Goal: Task Accomplishment & Management: Manage account settings

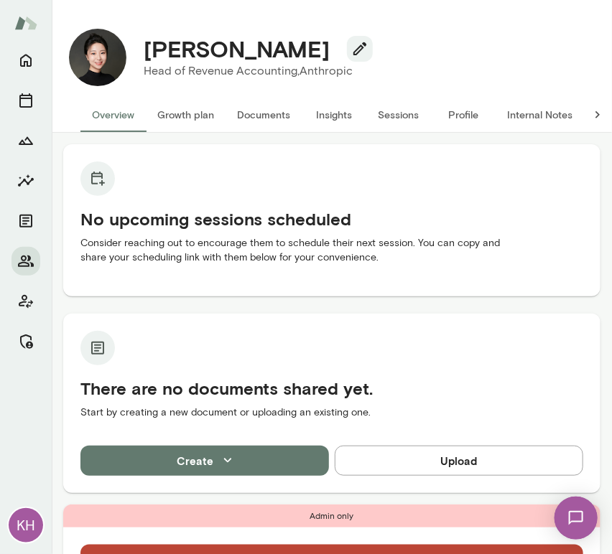
click at [533, 116] on button "Internal Notes" at bounding box center [539, 115] width 88 height 34
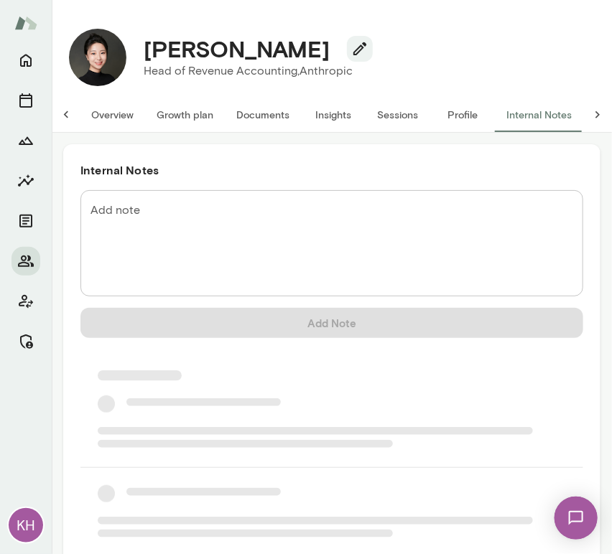
scroll to position [0, 11]
click at [160, 206] on textarea "Add note" at bounding box center [331, 243] width 482 height 83
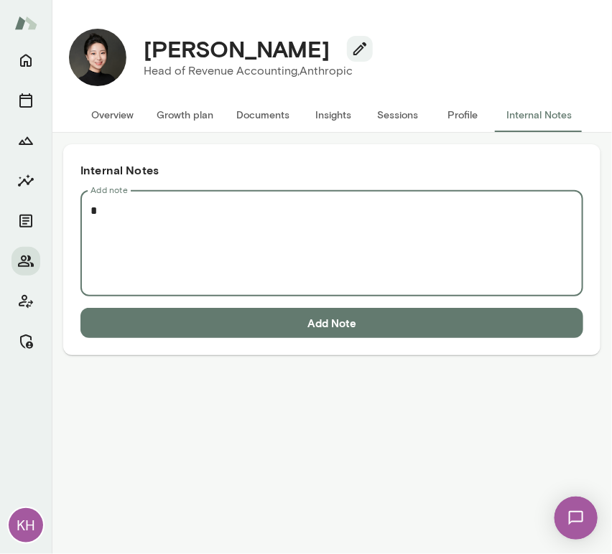
scroll to position [0, 0]
paste textarea "**********"
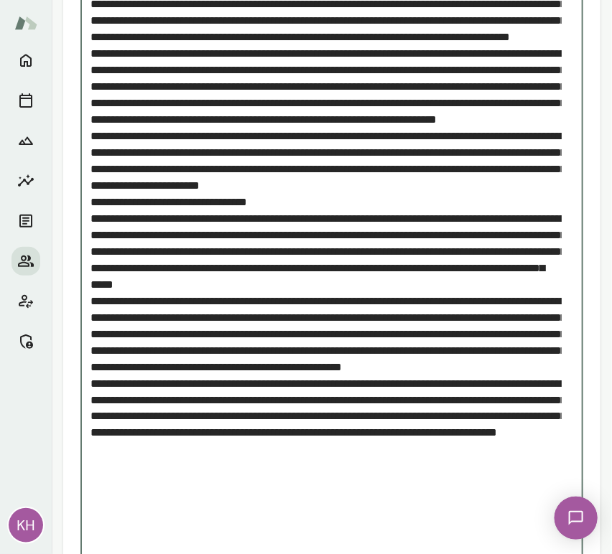
scroll to position [357, 0]
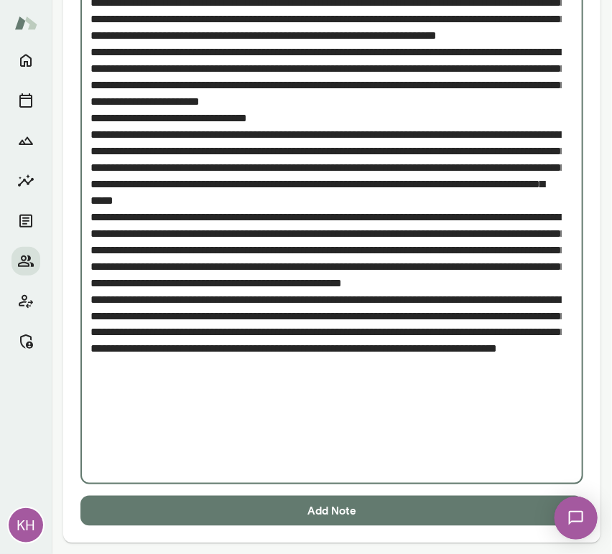
type textarea "**********"
click at [184, 512] on button "Add Note" at bounding box center [331, 511] width 502 height 30
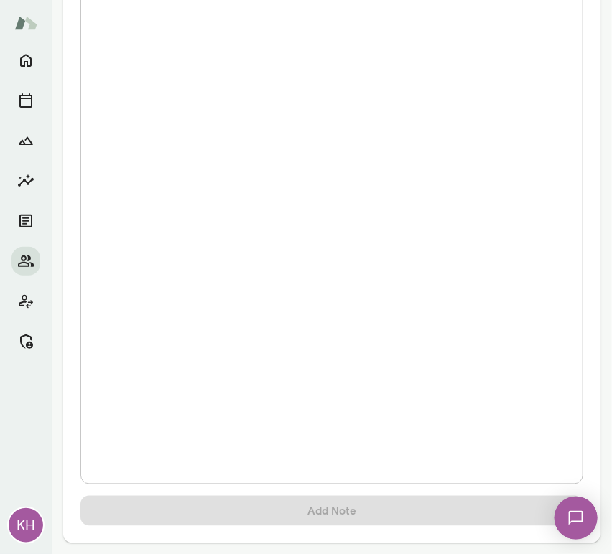
scroll to position [0, 0]
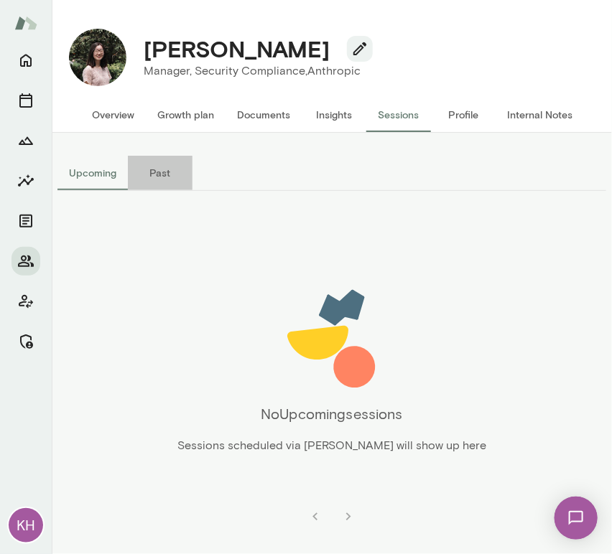
click at [155, 161] on button "Past" at bounding box center [160, 173] width 65 height 34
click at [90, 173] on button "Upcoming" at bounding box center [92, 173] width 70 height 34
click at [537, 114] on button "Internal Notes" at bounding box center [539, 115] width 88 height 34
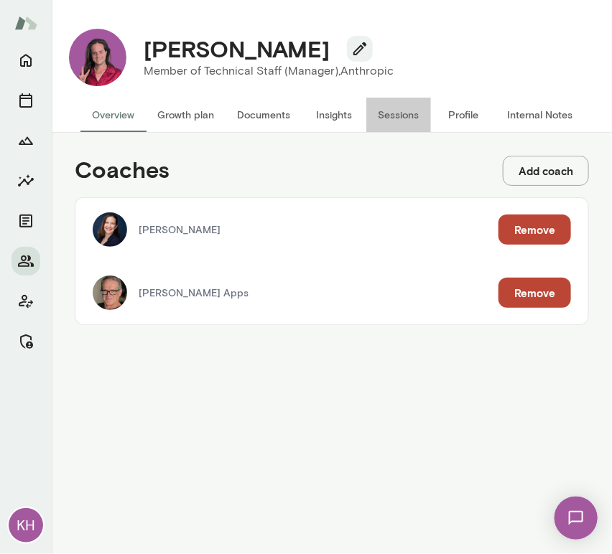
click at [396, 117] on button "Sessions" at bounding box center [398, 115] width 65 height 34
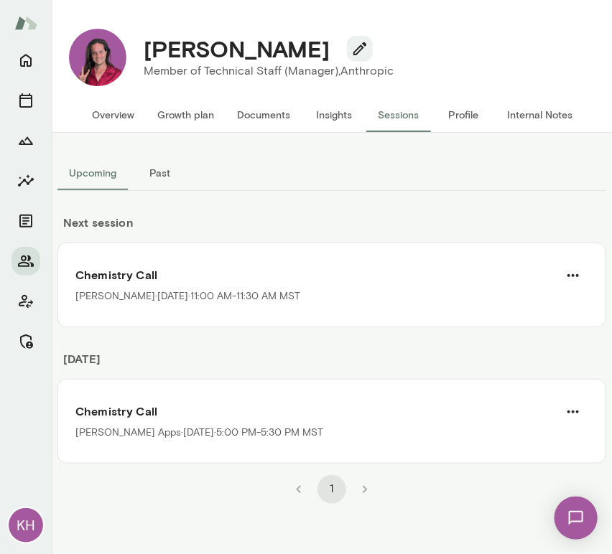
click at [543, 118] on button "Internal Notes" at bounding box center [539, 115] width 88 height 34
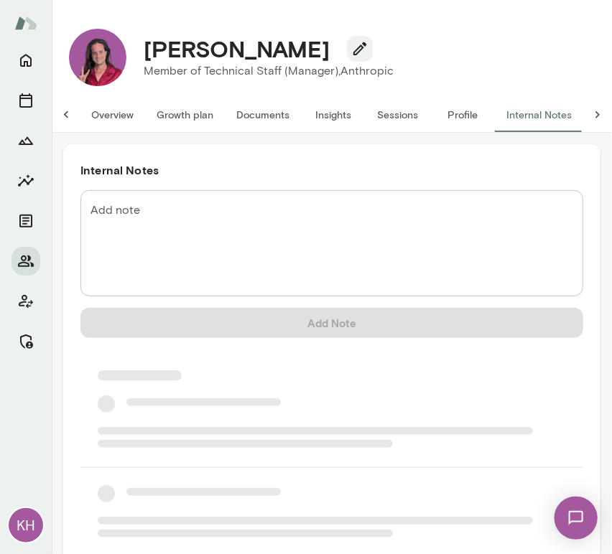
scroll to position [0, 11]
click at [146, 230] on textarea "Add note" at bounding box center [331, 243] width 482 height 83
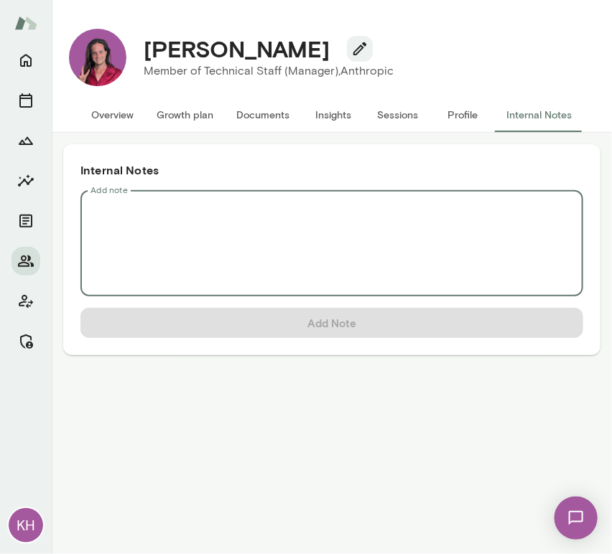
scroll to position [0, 0]
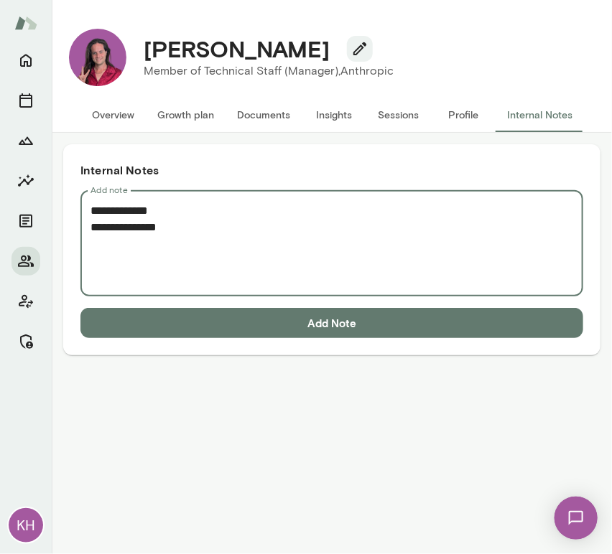
paste textarea "**********"
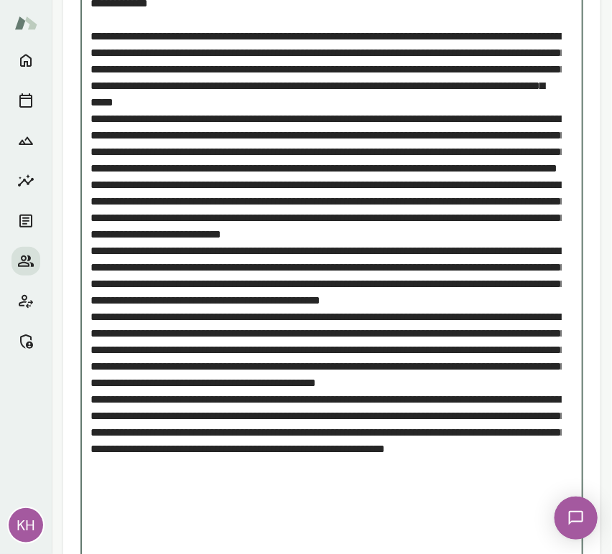
scroll to position [307, 0]
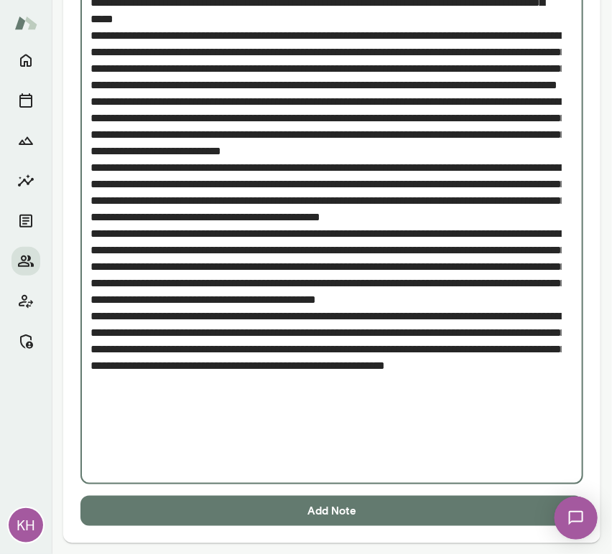
type textarea "**********"
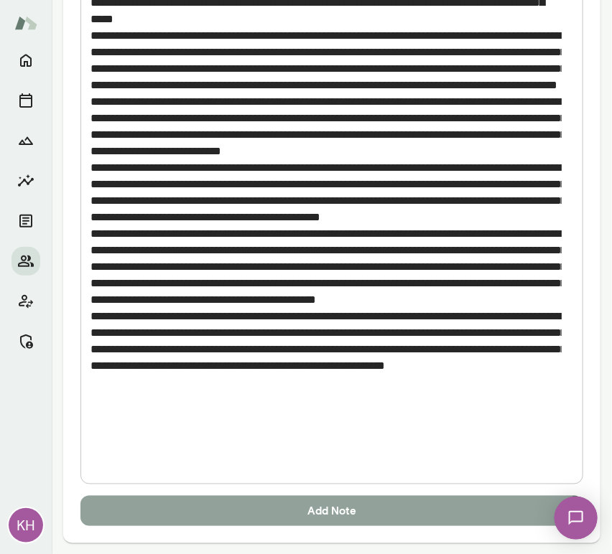
click at [160, 515] on button "Add Note" at bounding box center [331, 511] width 502 height 30
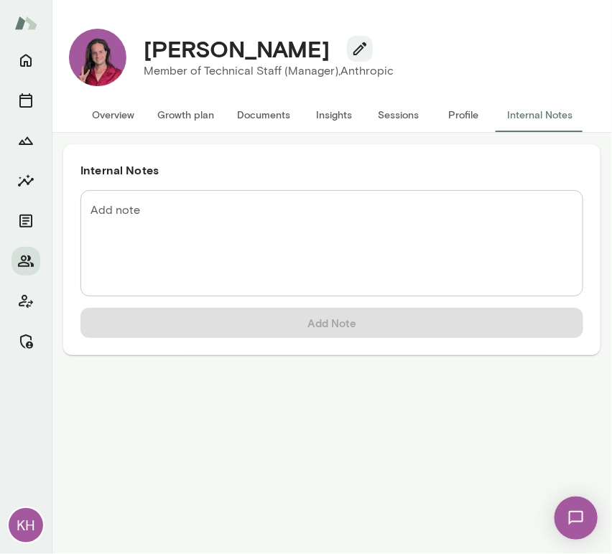
scroll to position [0, 0]
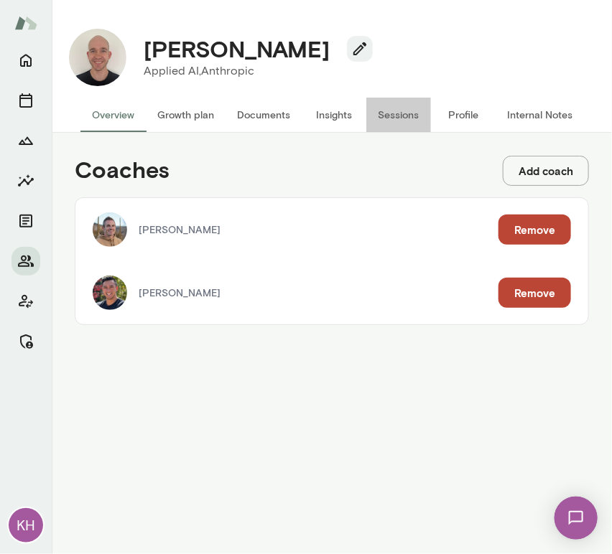
click at [391, 102] on button "Sessions" at bounding box center [398, 115] width 65 height 34
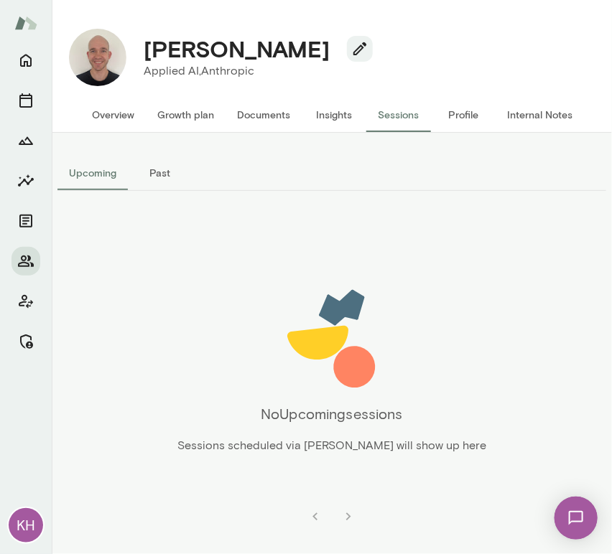
click at [520, 108] on button "Internal Notes" at bounding box center [539, 115] width 88 height 34
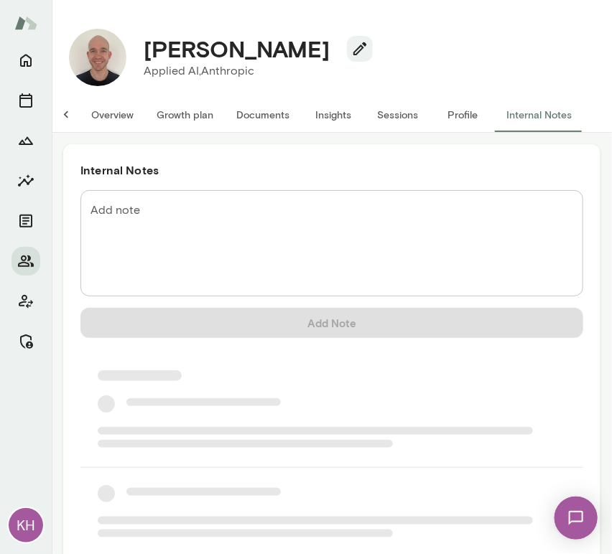
scroll to position [0, 11]
click at [93, 230] on textarea "Add note" at bounding box center [331, 243] width 482 height 83
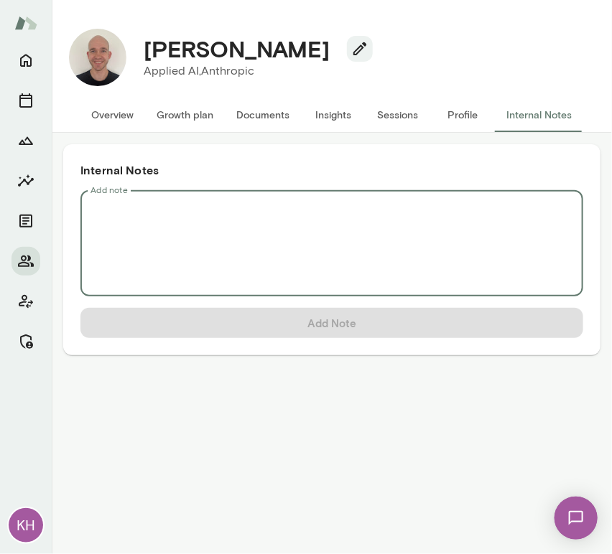
scroll to position [0, 0]
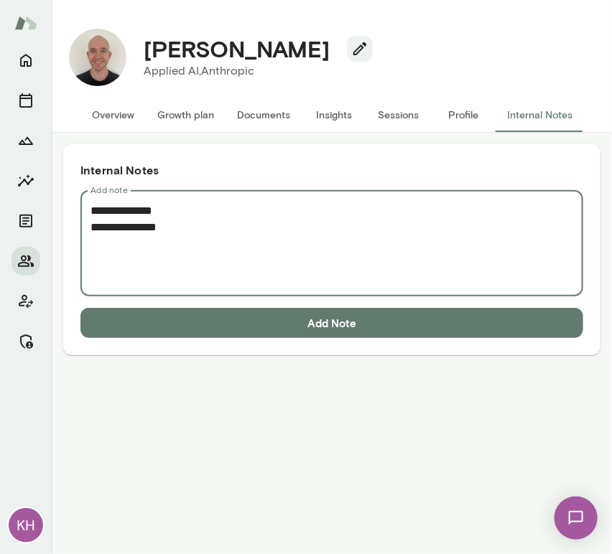
paste textarea "**********"
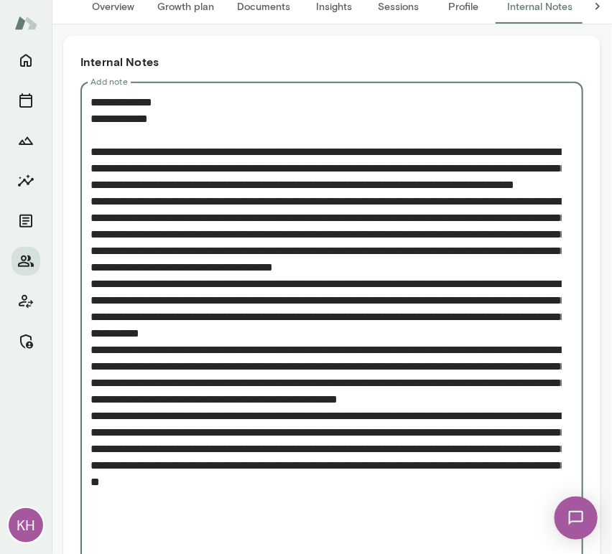
scroll to position [192, 0]
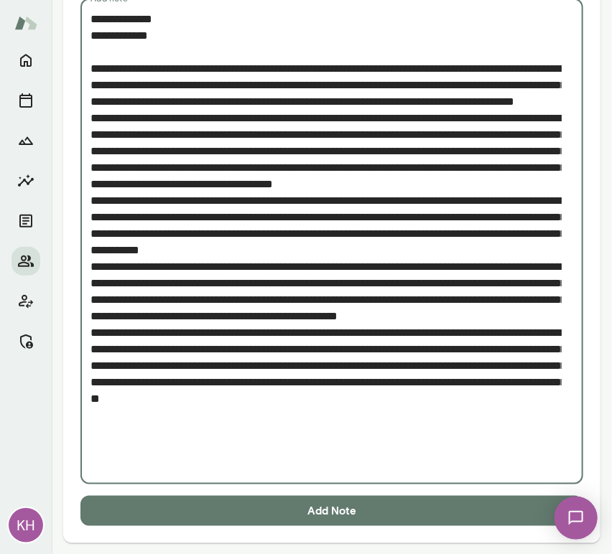
type textarea "**********"
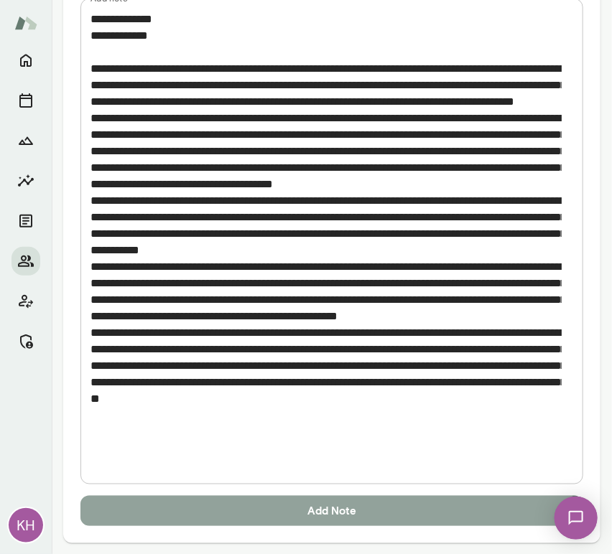
click at [244, 515] on button "Add Note" at bounding box center [331, 511] width 502 height 30
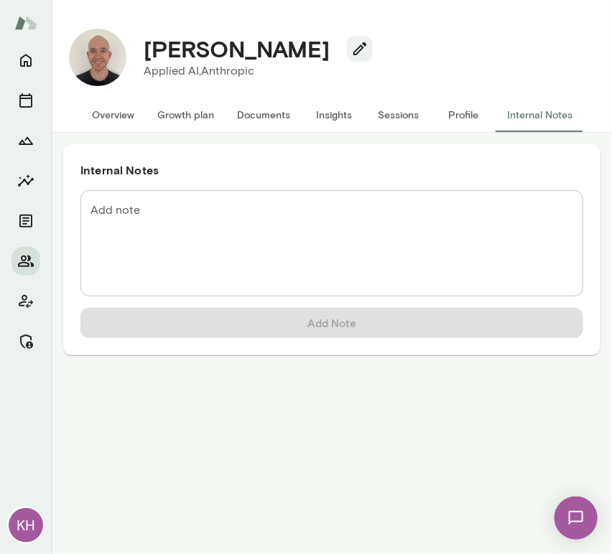
scroll to position [0, 0]
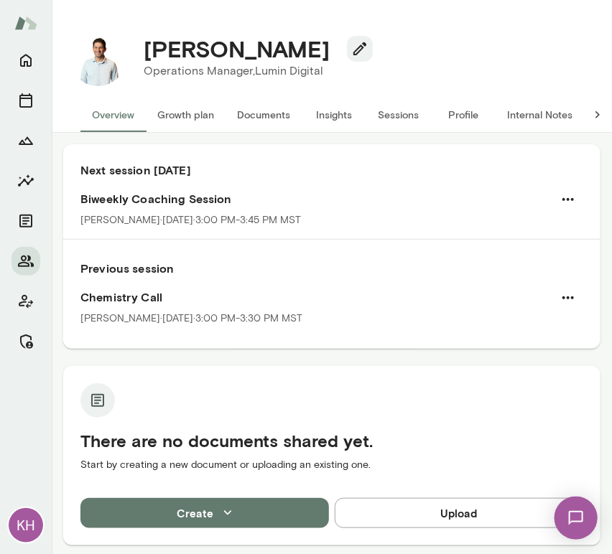
click at [543, 115] on button "Internal Notes" at bounding box center [539, 115] width 88 height 34
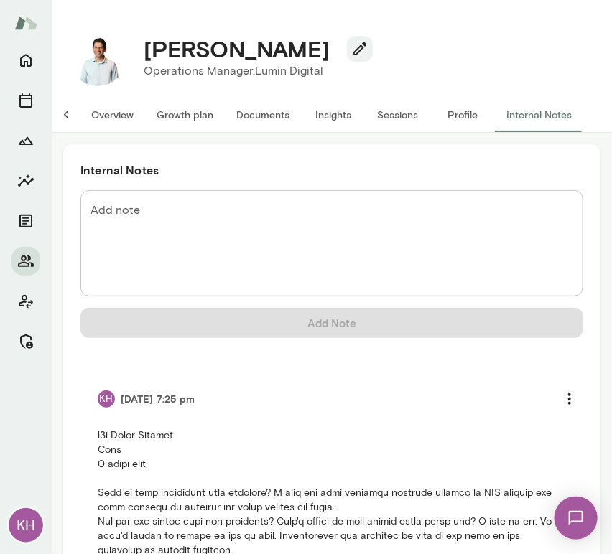
click at [98, 120] on button "Overview" at bounding box center [112, 115] width 65 height 34
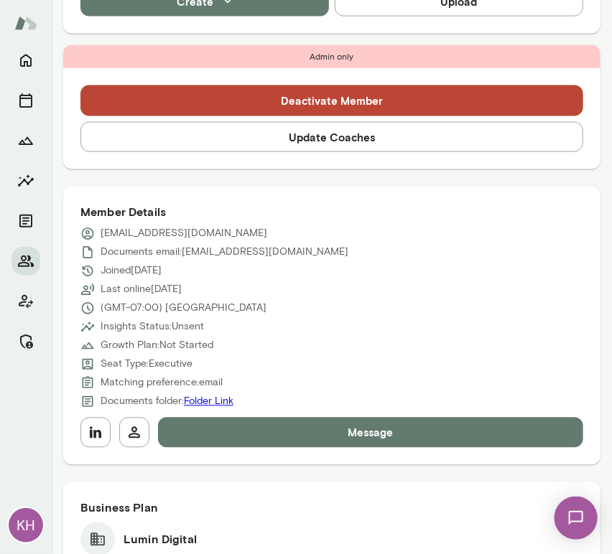
scroll to position [504, 0]
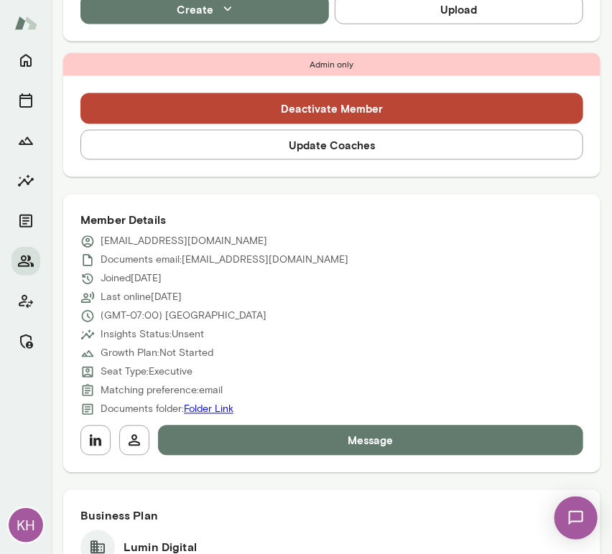
click at [301, 146] on button "Update Coaches" at bounding box center [331, 145] width 502 height 30
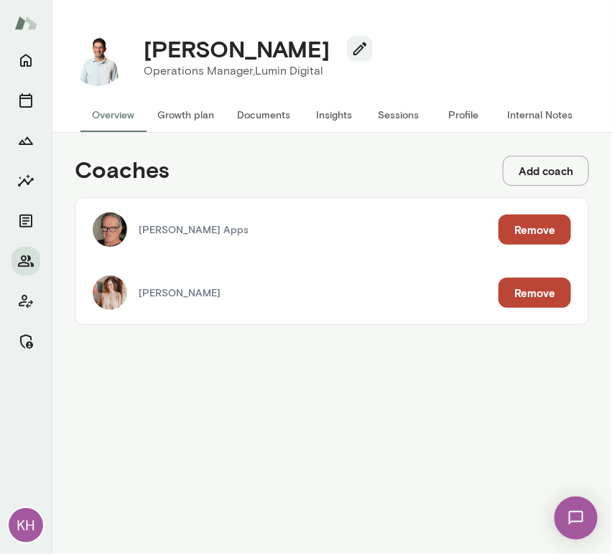
click at [548, 225] on button "Remove" at bounding box center [534, 230] width 73 height 30
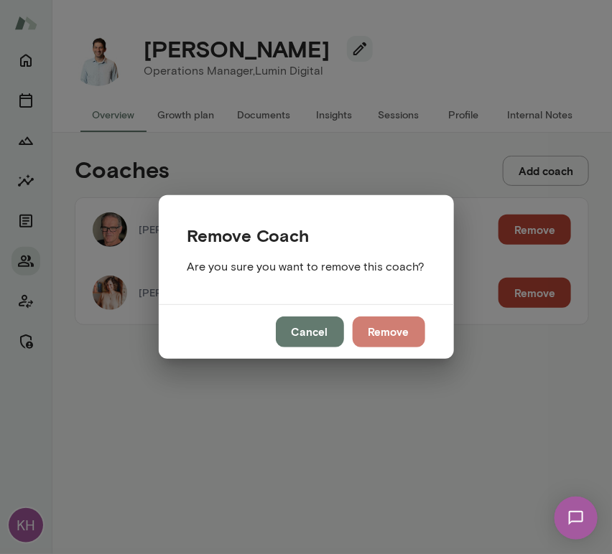
click at [400, 326] on button "Remove" at bounding box center [388, 332] width 73 height 30
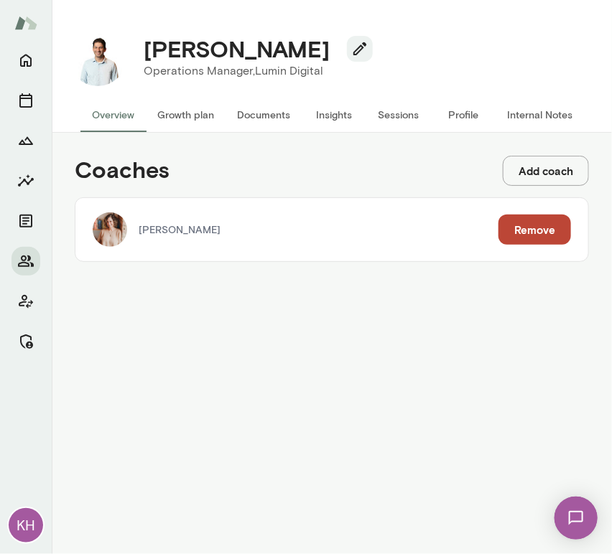
click at [391, 114] on button "Sessions" at bounding box center [398, 115] width 65 height 34
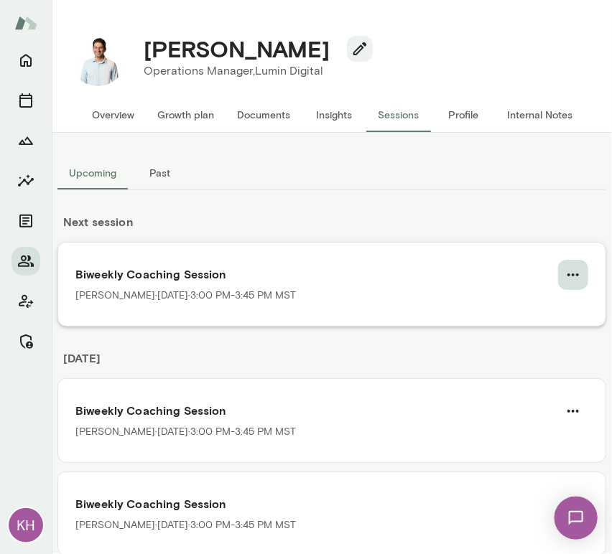
click at [564, 277] on icon "button" at bounding box center [572, 274] width 17 height 17
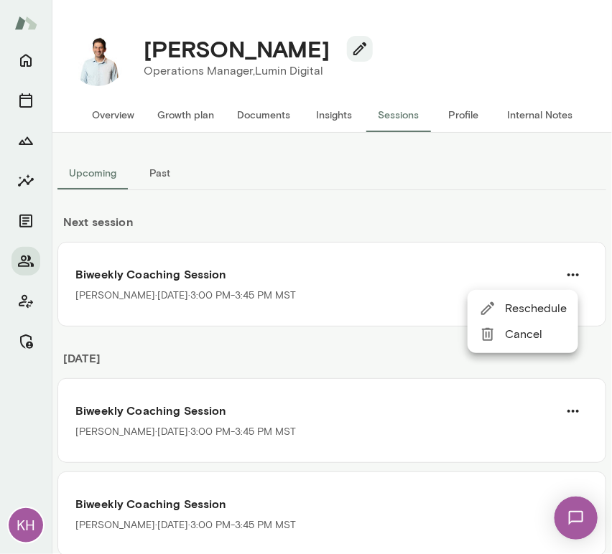
click at [546, 213] on div at bounding box center [306, 277] width 612 height 554
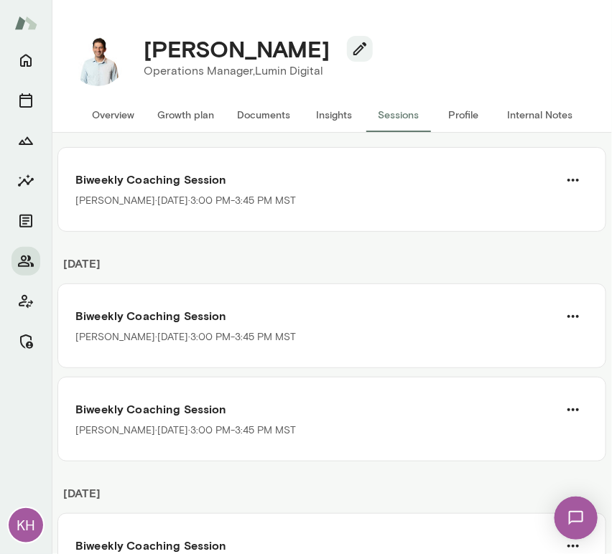
scroll to position [98, 0]
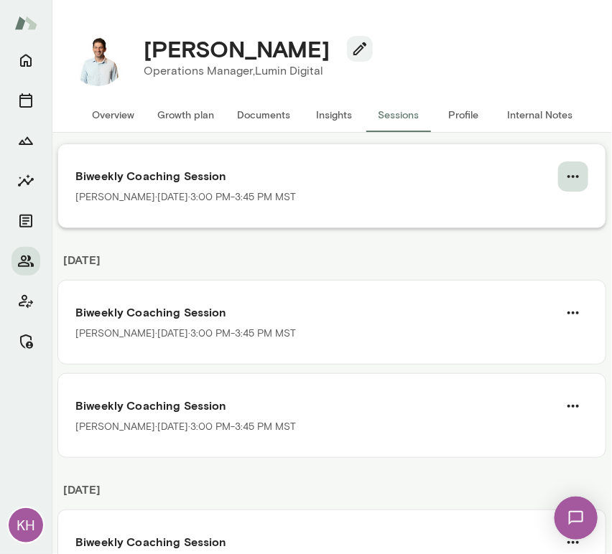
click at [569, 170] on icon "button" at bounding box center [572, 176] width 17 height 17
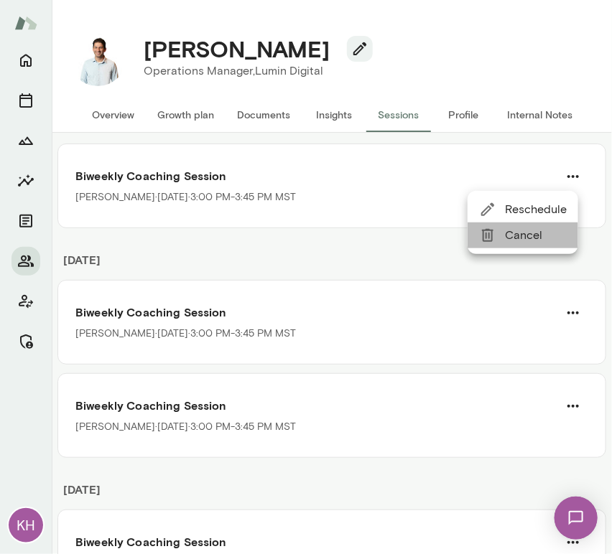
click at [515, 237] on span "Cancel" at bounding box center [536, 235] width 62 height 17
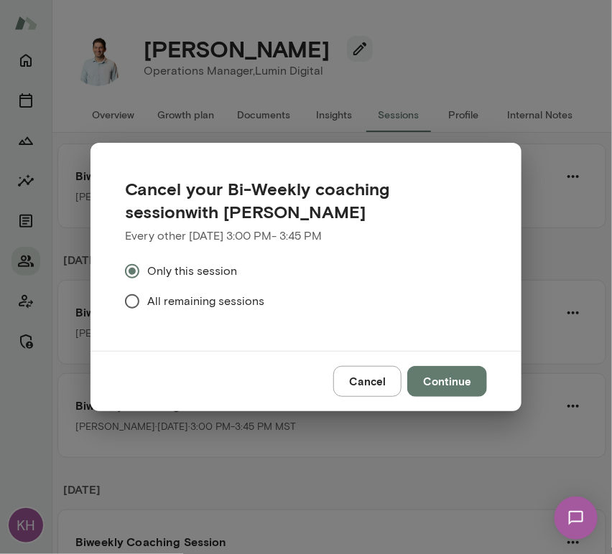
click at [179, 298] on span "All remaining sessions" at bounding box center [205, 301] width 117 height 17
click at [235, 376] on div "Cancel Continue" at bounding box center [305, 381] width 431 height 60
click at [437, 387] on button "Continue" at bounding box center [447, 381] width 80 height 30
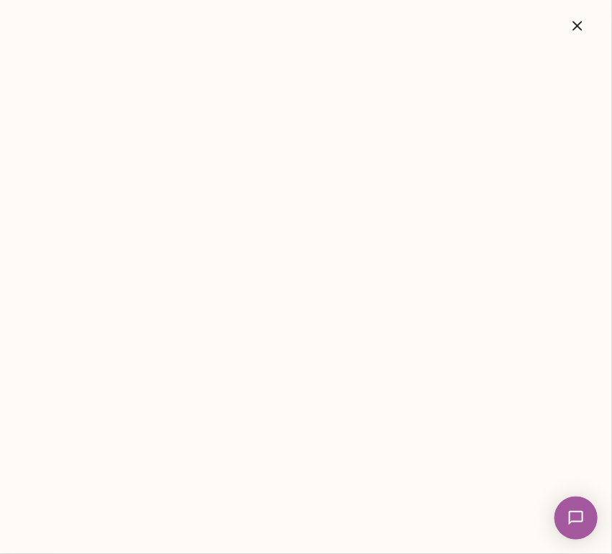
click at [576, 32] on icon "button" at bounding box center [577, 25] width 17 height 17
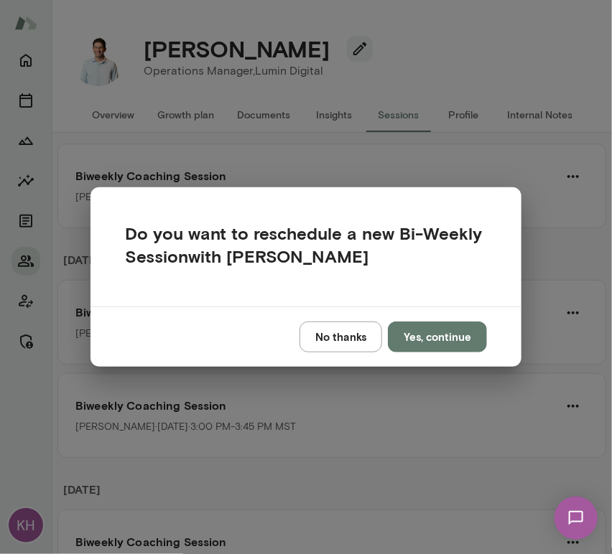
click at [333, 347] on button "No thanks" at bounding box center [340, 337] width 83 height 30
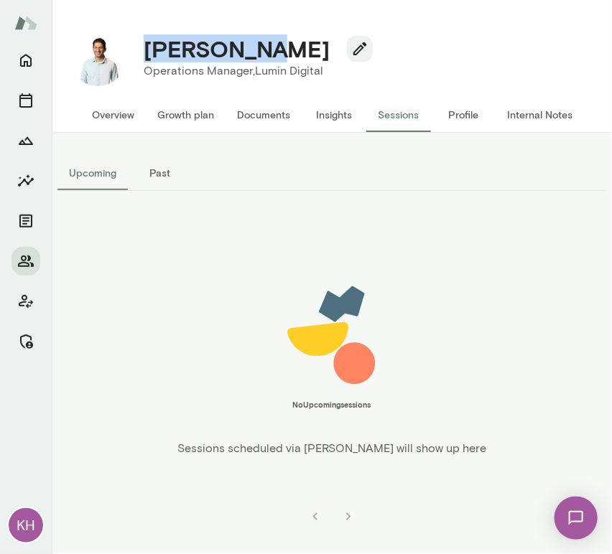
scroll to position [0, 0]
drag, startPoint x: 269, startPoint y: 50, endPoint x: 136, endPoint y: 45, distance: 133.6
click at [136, 45] on div "Payam Nael" at bounding box center [252, 48] width 240 height 27
copy h4 "Payam Nael"
click at [98, 129] on button "Overview" at bounding box center [112, 115] width 65 height 34
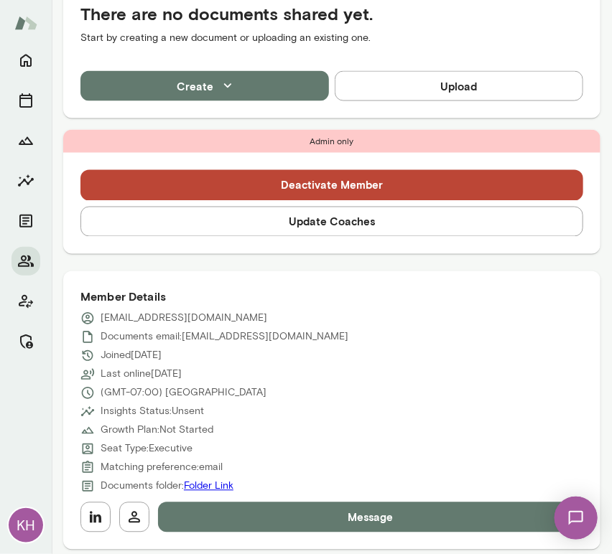
scroll to position [523, 0]
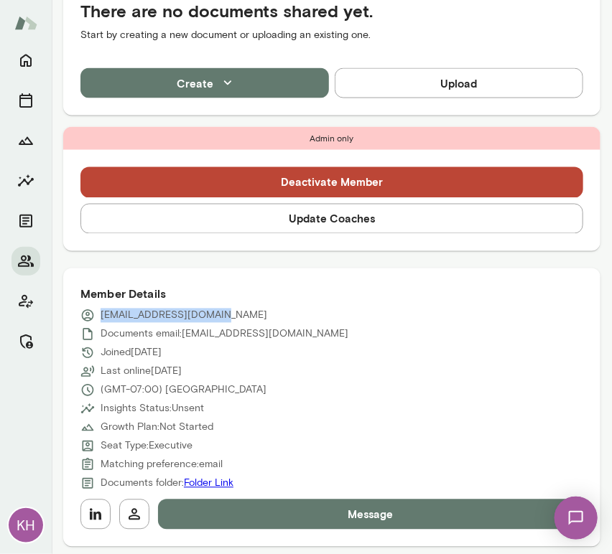
drag, startPoint x: 210, startPoint y: 306, endPoint x: 98, endPoint y: 306, distance: 112.7
click at [98, 309] on div "pnael@lumindigital.com" at bounding box center [331, 316] width 502 height 14
copy p "pnael@lumindigital.com"
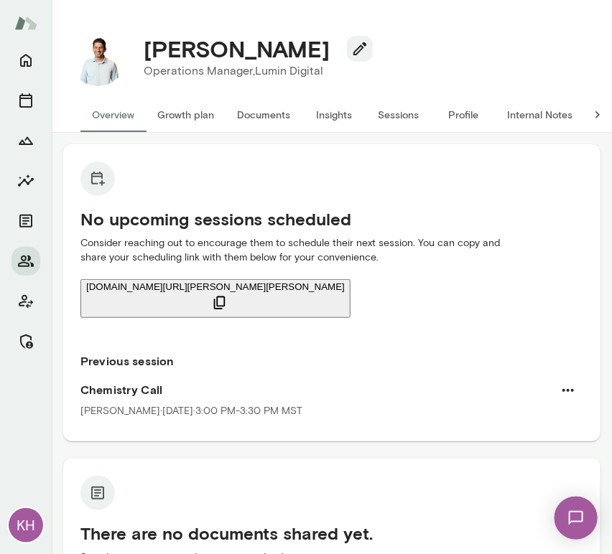
click at [391, 114] on button "Sessions" at bounding box center [398, 115] width 65 height 34
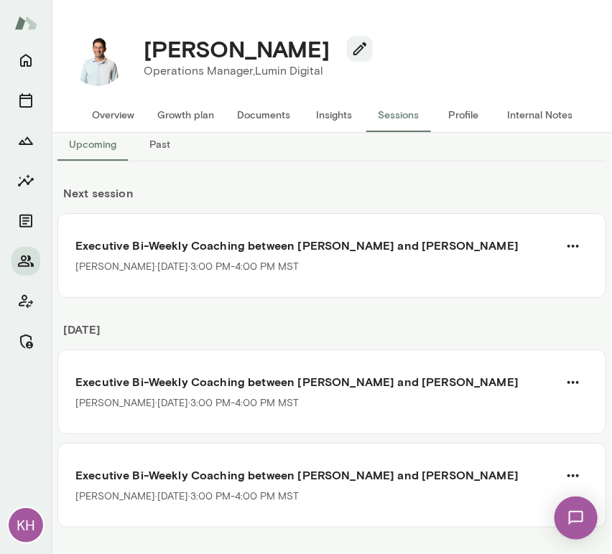
scroll to position [29, 0]
click at [100, 252] on h6 "Executive Bi-Weekly Coaching between Nancy Alsip and Payam Nael" at bounding box center [331, 245] width 513 height 17
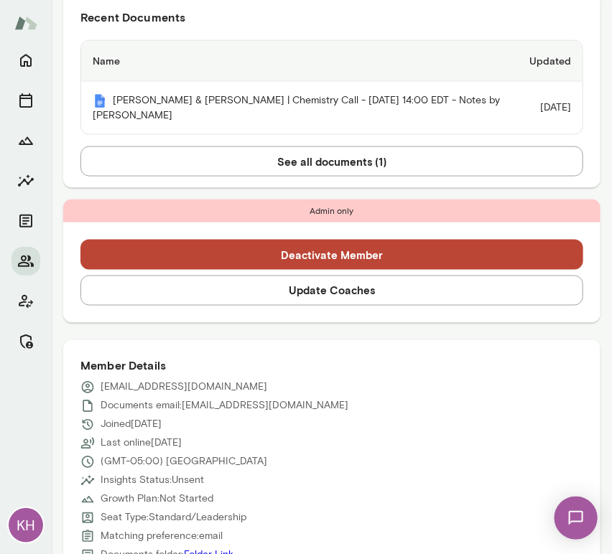
scroll to position [386, 0]
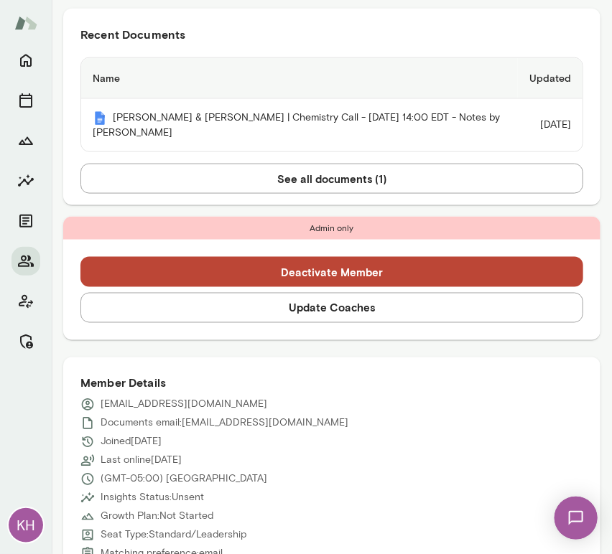
click at [322, 312] on button "Update Coaches" at bounding box center [331, 308] width 502 height 30
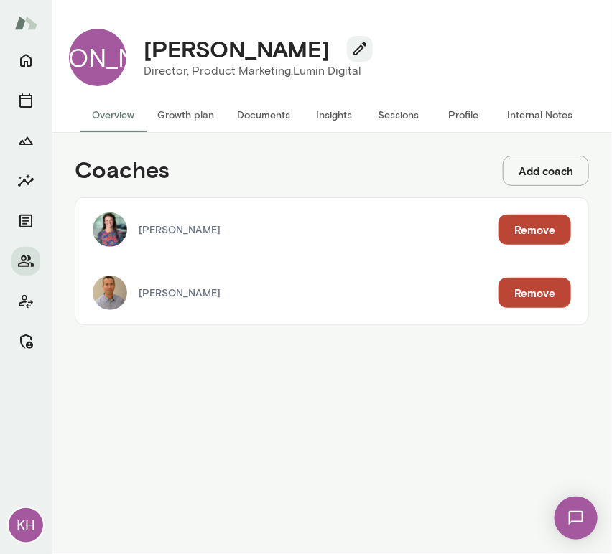
click at [541, 233] on button "Remove" at bounding box center [534, 230] width 73 height 30
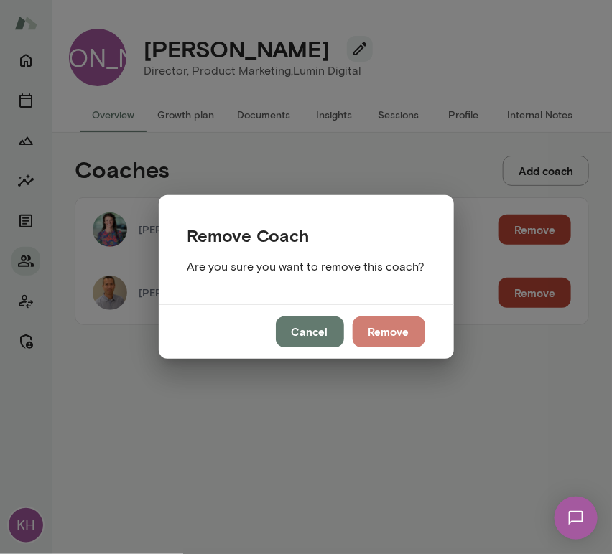
click at [401, 335] on button "Remove" at bounding box center [388, 332] width 73 height 30
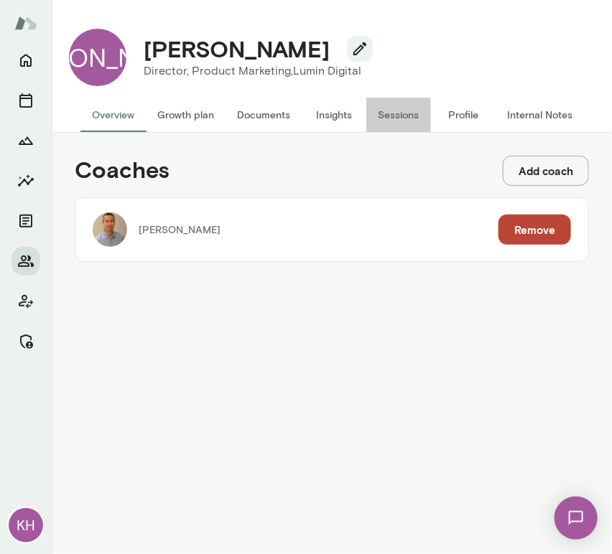
click at [403, 115] on button "Sessions" at bounding box center [398, 115] width 65 height 34
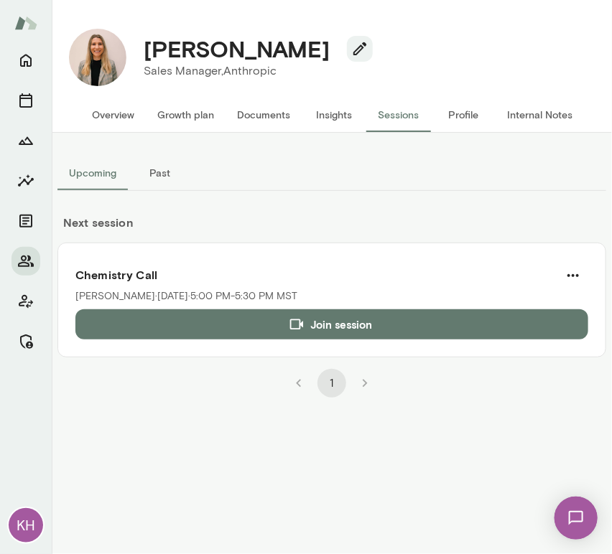
click at [113, 108] on button "Overview" at bounding box center [112, 115] width 65 height 34
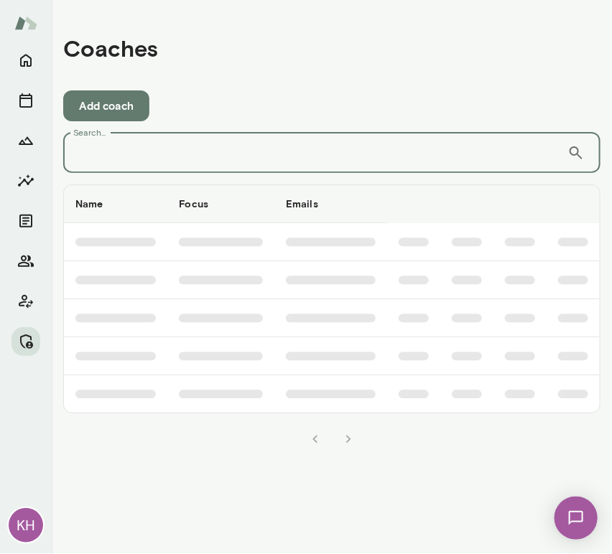
click at [93, 150] on input "Search..." at bounding box center [315, 153] width 504 height 40
paste input "**********"
type input "**********"
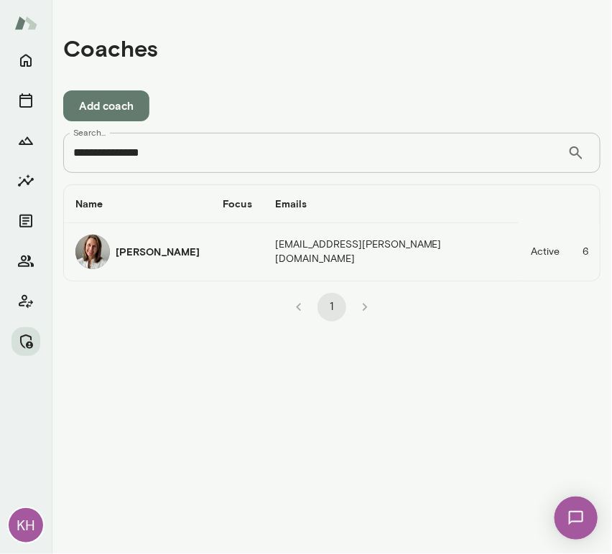
click at [133, 254] on h6 "[PERSON_NAME]" at bounding box center [158, 252] width 84 height 14
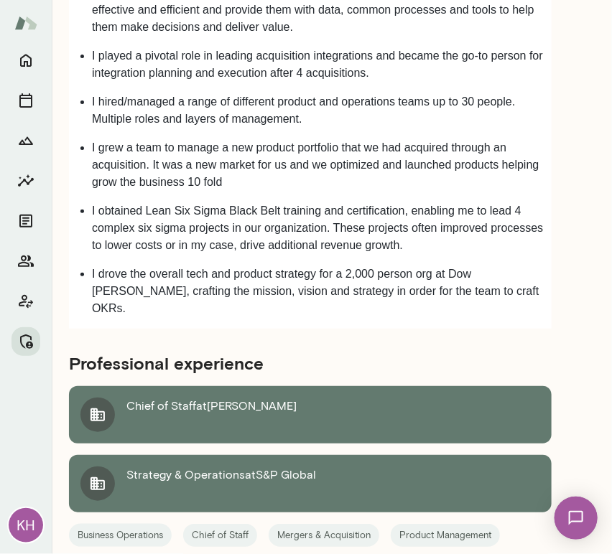
scroll to position [1794, 0]
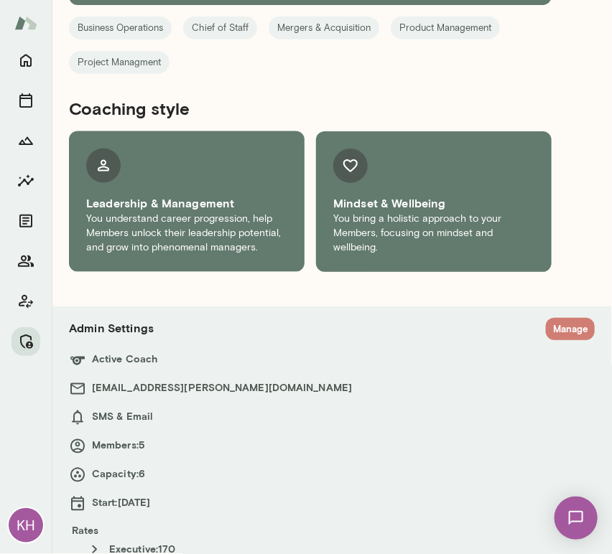
click at [558, 318] on button "Manage" at bounding box center [570, 329] width 49 height 22
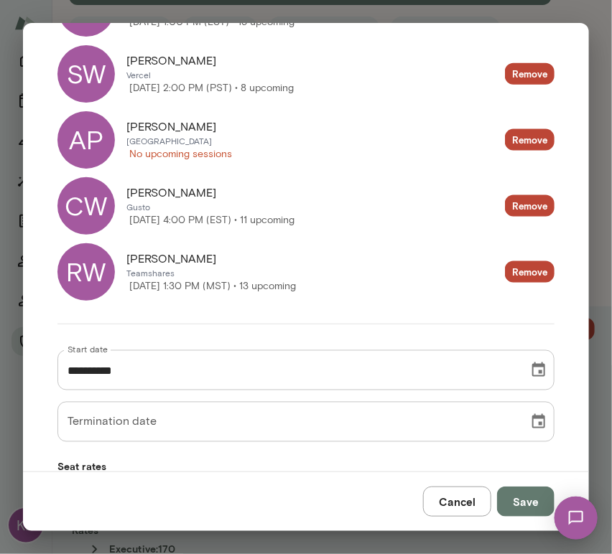
scroll to position [0, 0]
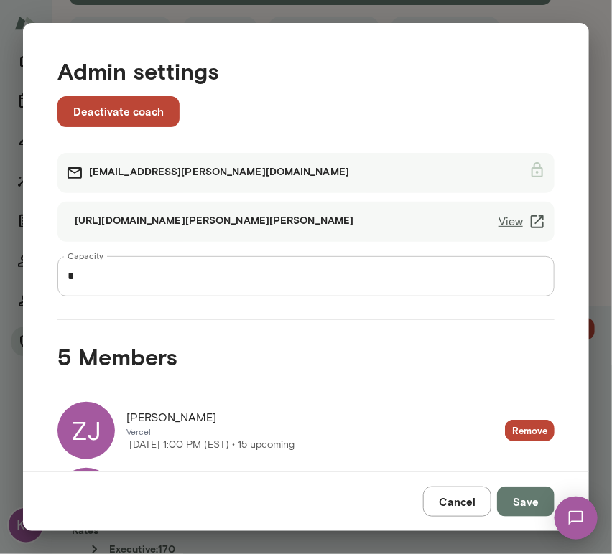
click at [453, 505] on button "Cancel" at bounding box center [457, 502] width 68 height 30
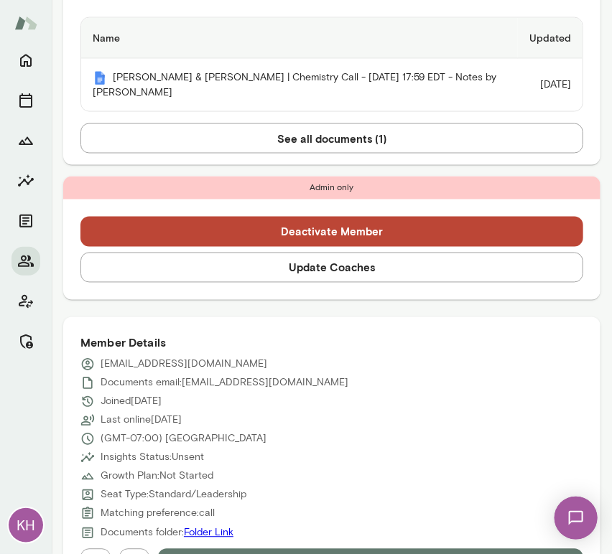
scroll to position [553, 0]
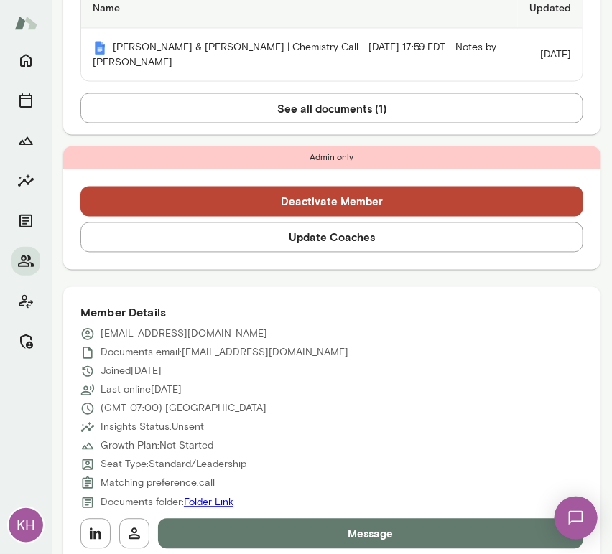
click at [235, 223] on button "Update Coaches" at bounding box center [331, 238] width 502 height 30
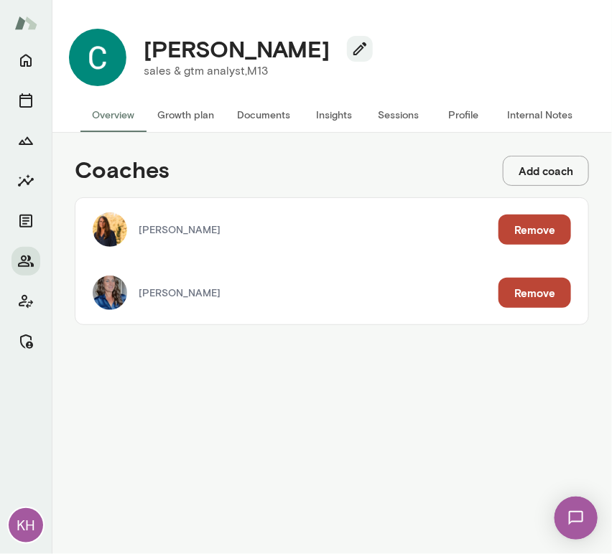
click at [530, 235] on button "Remove" at bounding box center [534, 230] width 73 height 30
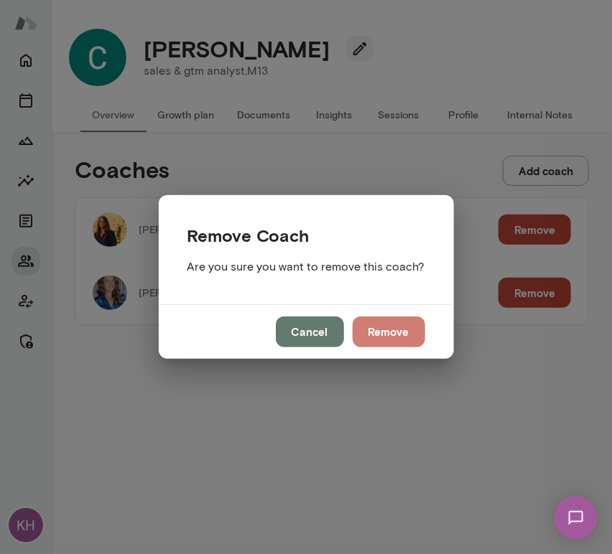
click at [369, 324] on button "Remove" at bounding box center [388, 332] width 73 height 30
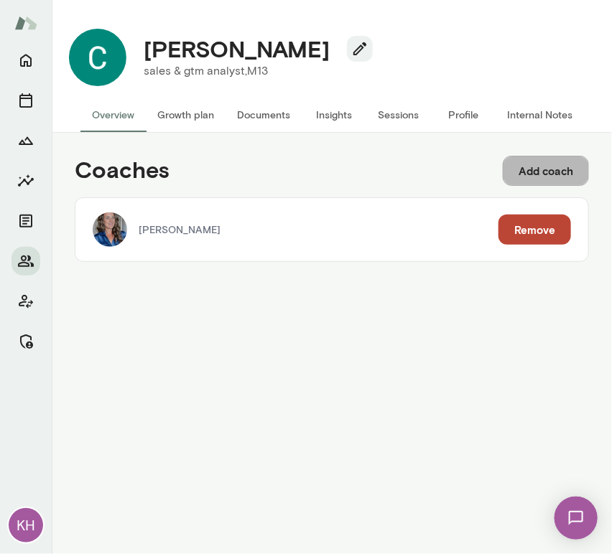
click at [527, 170] on button "Add coach" at bounding box center [545, 171] width 86 height 30
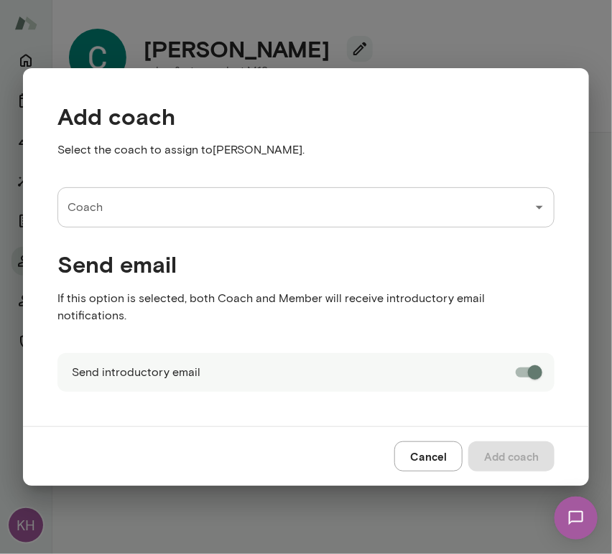
click at [242, 218] on input "Coach" at bounding box center [295, 207] width 462 height 27
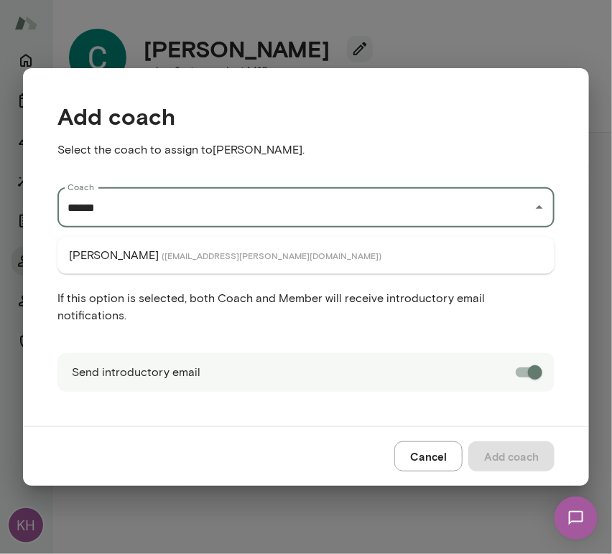
click at [236, 251] on span "( andreamayendia@mento.co )" at bounding box center [272, 255] width 220 height 11
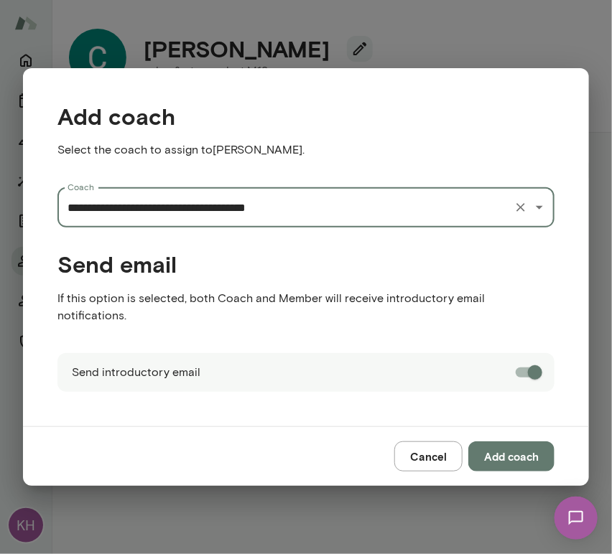
type input "**********"
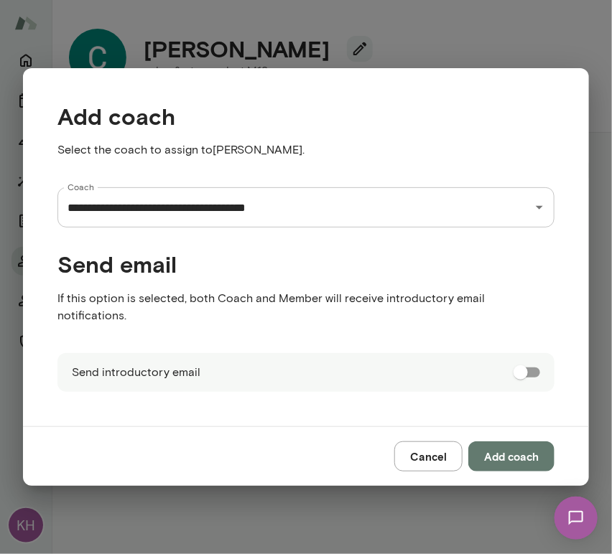
click at [510, 448] on button "Add coach" at bounding box center [511, 456] width 86 height 30
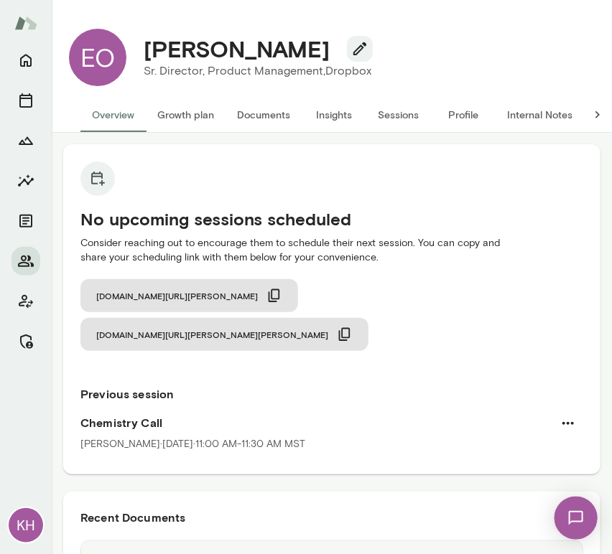
click at [537, 112] on button "Internal Notes" at bounding box center [539, 115] width 88 height 34
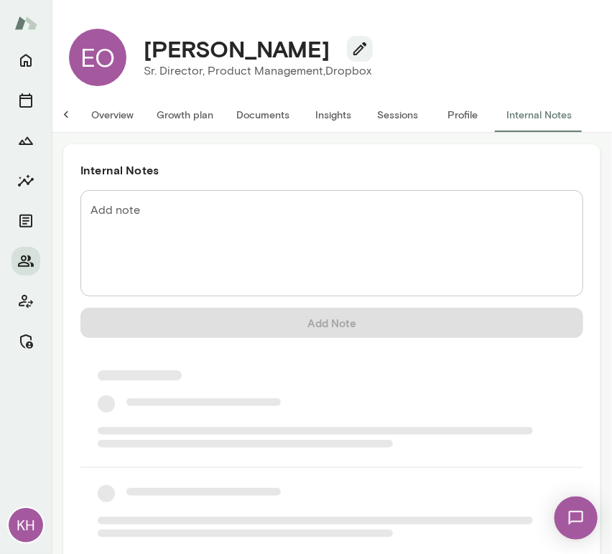
scroll to position [0, 11]
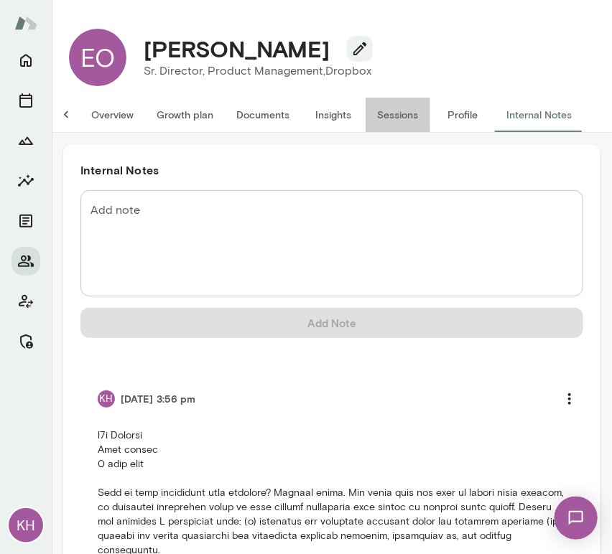
click at [381, 118] on button "Sessions" at bounding box center [397, 115] width 65 height 34
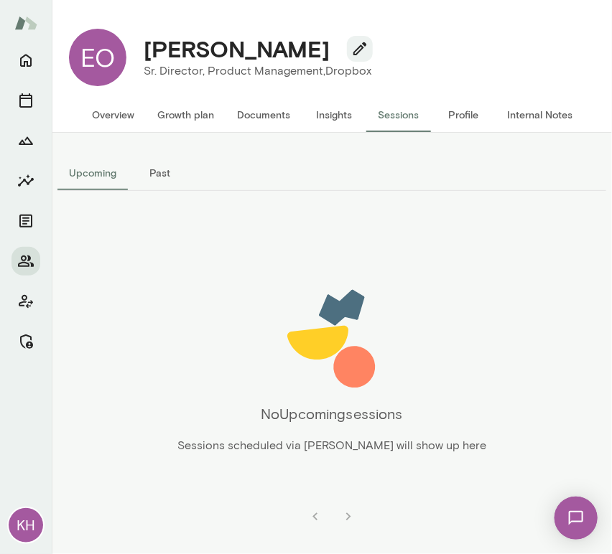
click at [161, 177] on button "Past" at bounding box center [160, 173] width 65 height 34
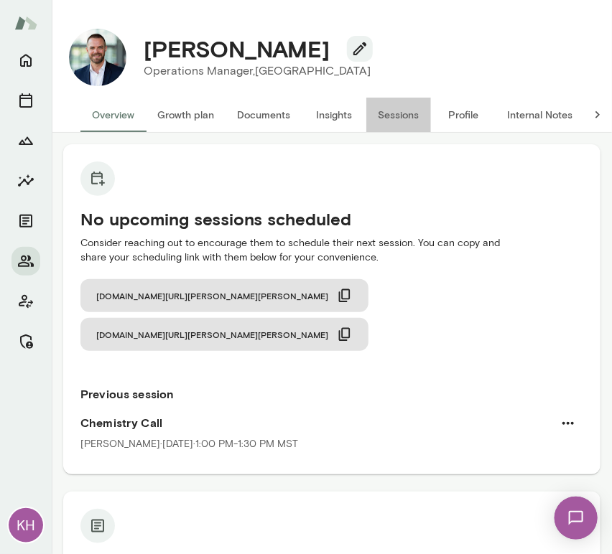
click at [386, 118] on button "Sessions" at bounding box center [398, 115] width 65 height 34
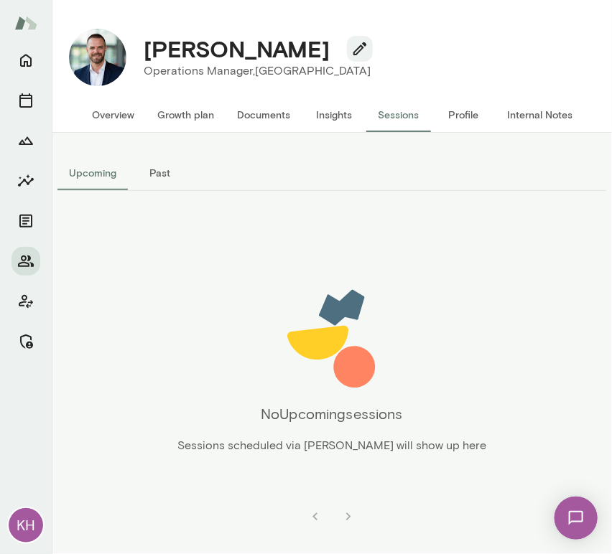
click at [159, 182] on button "Past" at bounding box center [160, 173] width 65 height 34
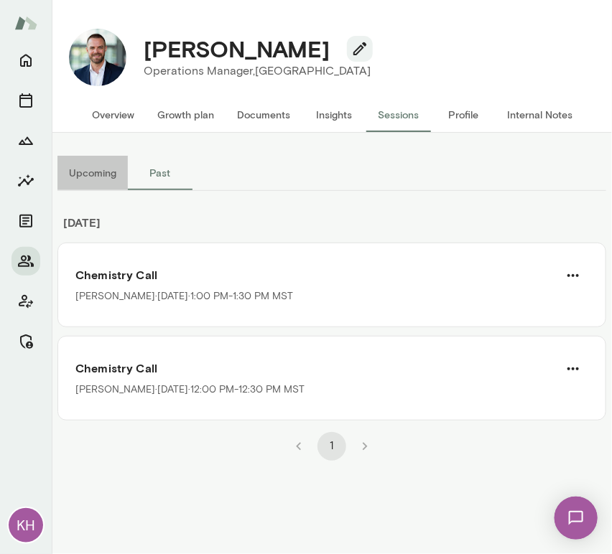
click at [92, 171] on button "Upcoming" at bounding box center [92, 173] width 70 height 34
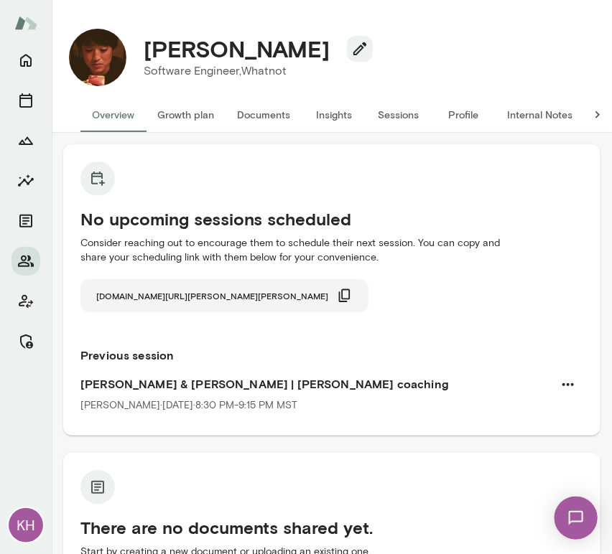
click at [337, 294] on icon "button" at bounding box center [345, 296] width 16 height 16
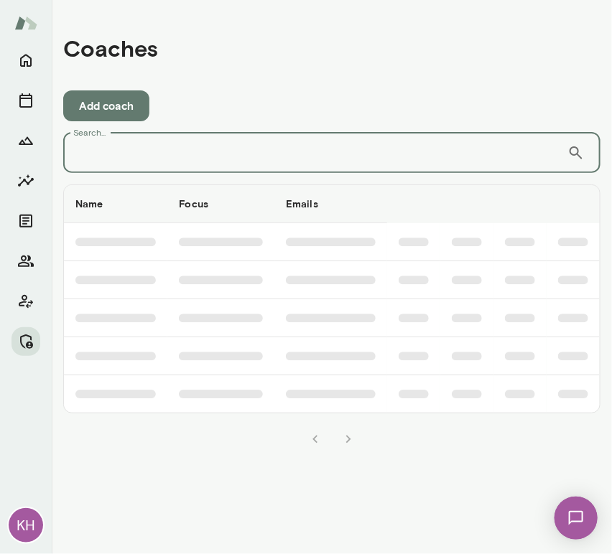
click at [205, 151] on input "Search..." at bounding box center [315, 153] width 504 height 40
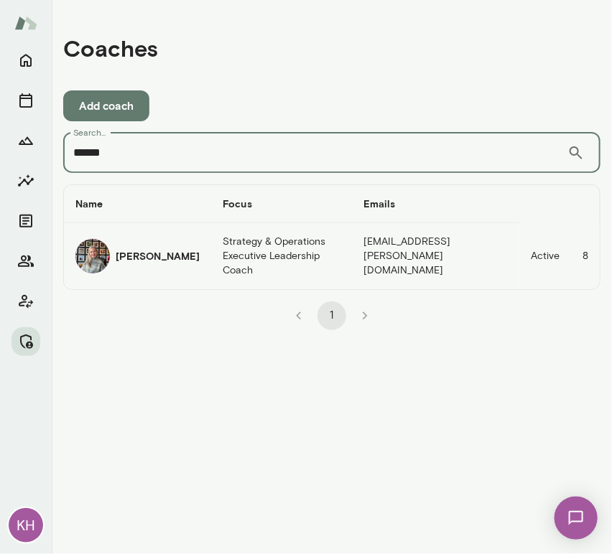
type input "******"
click at [103, 262] on img "coaches table" at bounding box center [92, 256] width 34 height 34
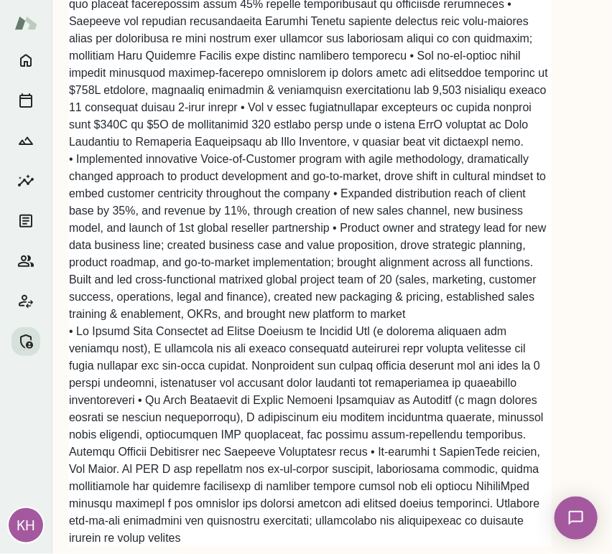
scroll to position [2380, 0]
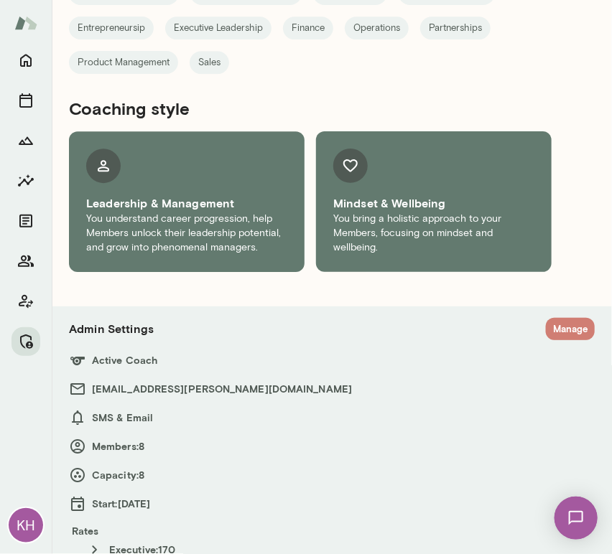
click at [546, 318] on button "Manage" at bounding box center [570, 329] width 49 height 22
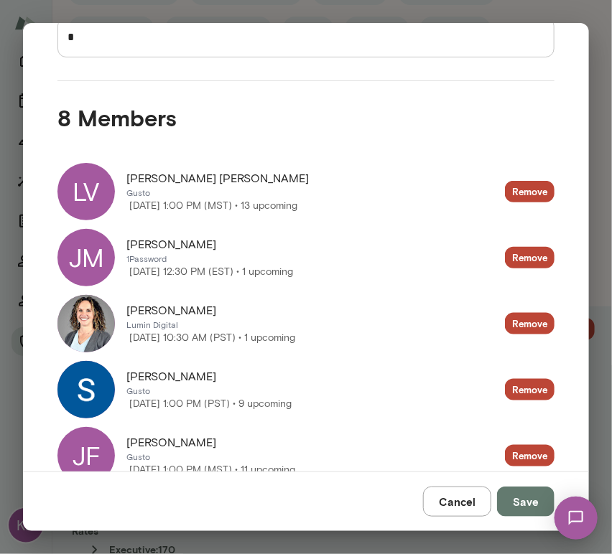
scroll to position [238, 0]
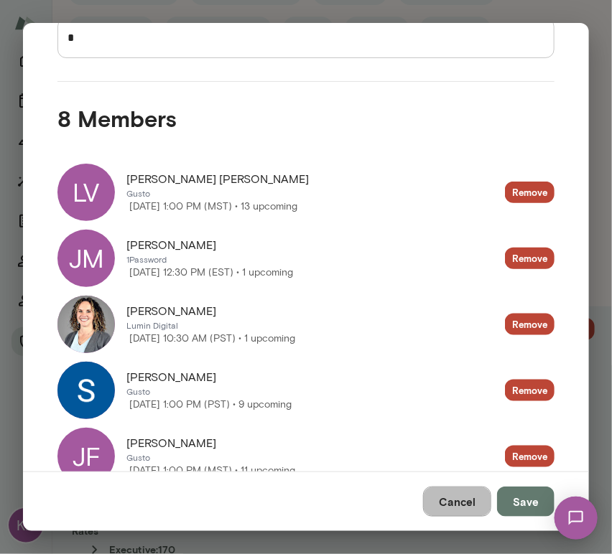
click at [436, 503] on button "Cancel" at bounding box center [457, 502] width 68 height 30
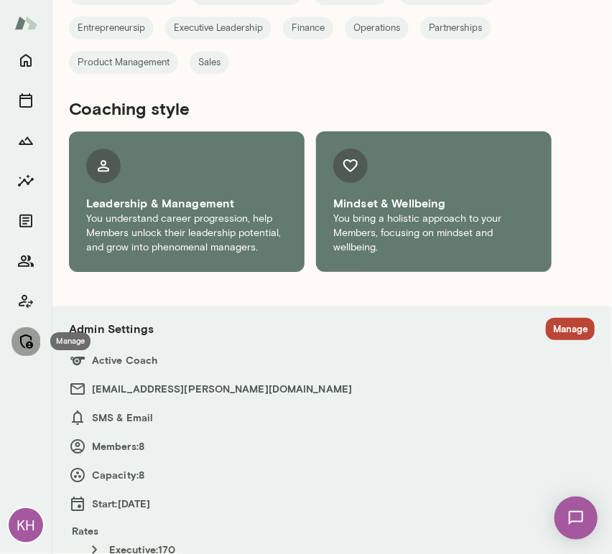
click at [25, 345] on icon "Manage" at bounding box center [25, 341] width 17 height 17
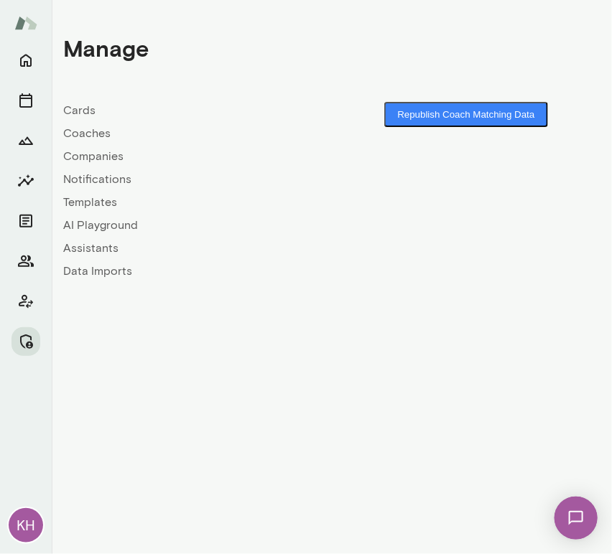
click at [73, 131] on link "Coaches" at bounding box center [197, 133] width 268 height 17
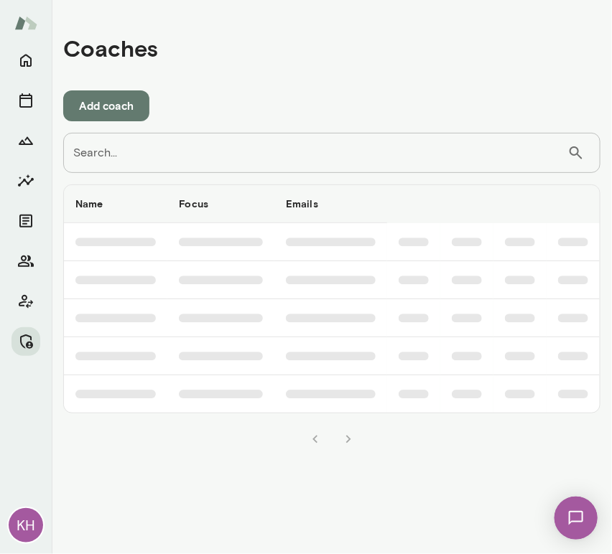
click at [188, 146] on input "Search..." at bounding box center [315, 153] width 504 height 40
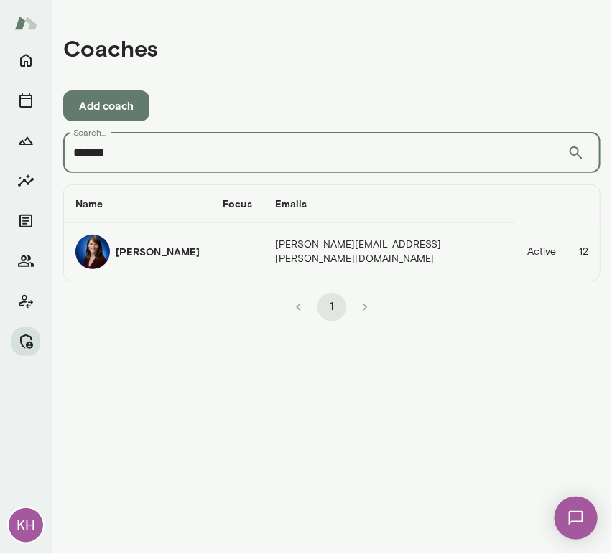
type input "*******"
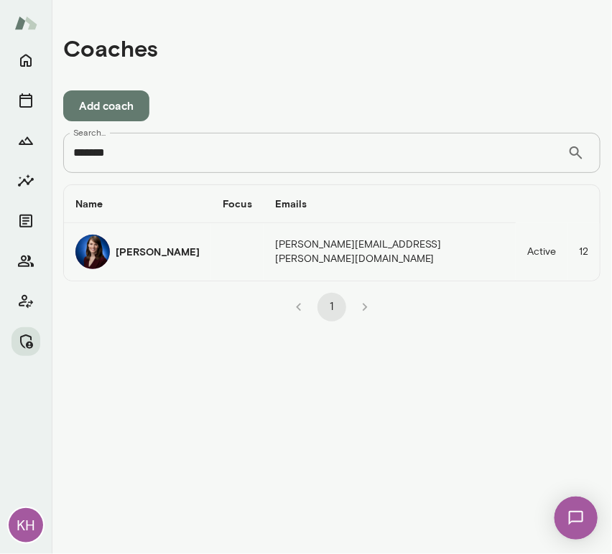
click at [103, 253] on img "coaches table" at bounding box center [92, 252] width 34 height 34
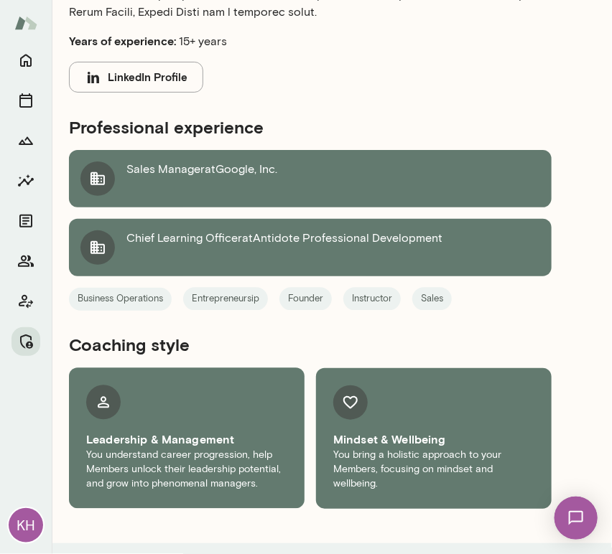
scroll to position [892, 0]
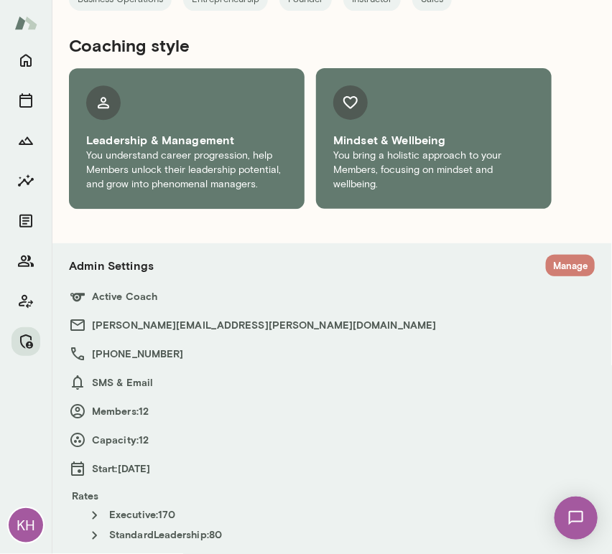
click at [555, 261] on button "Manage" at bounding box center [570, 266] width 49 height 22
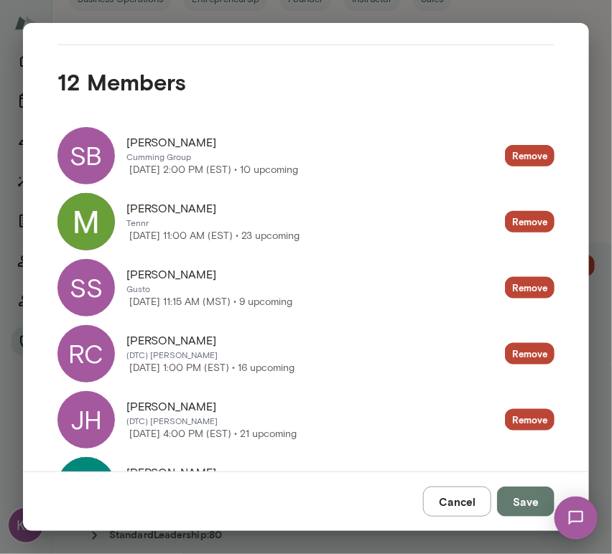
scroll to position [253, 0]
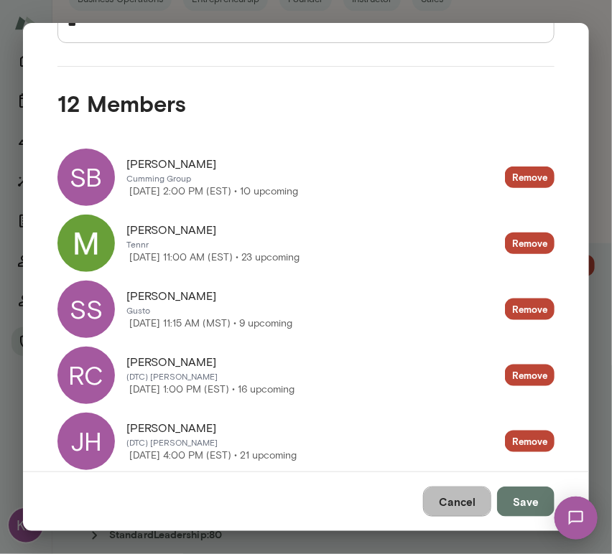
click at [462, 502] on button "Cancel" at bounding box center [457, 502] width 68 height 30
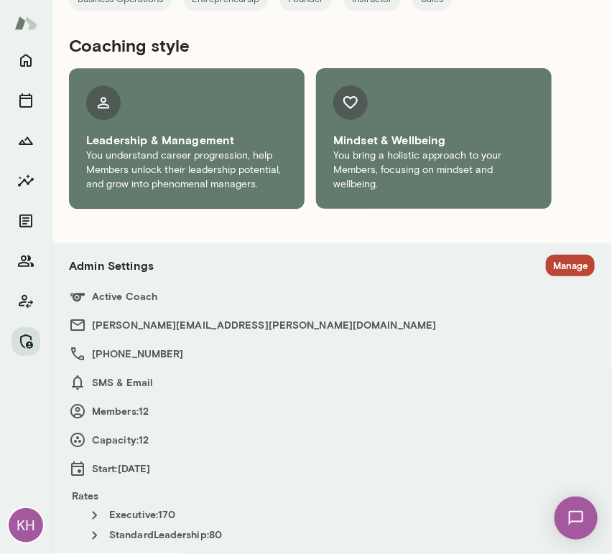
scroll to position [0, 0]
